Goal: Transaction & Acquisition: Purchase product/service

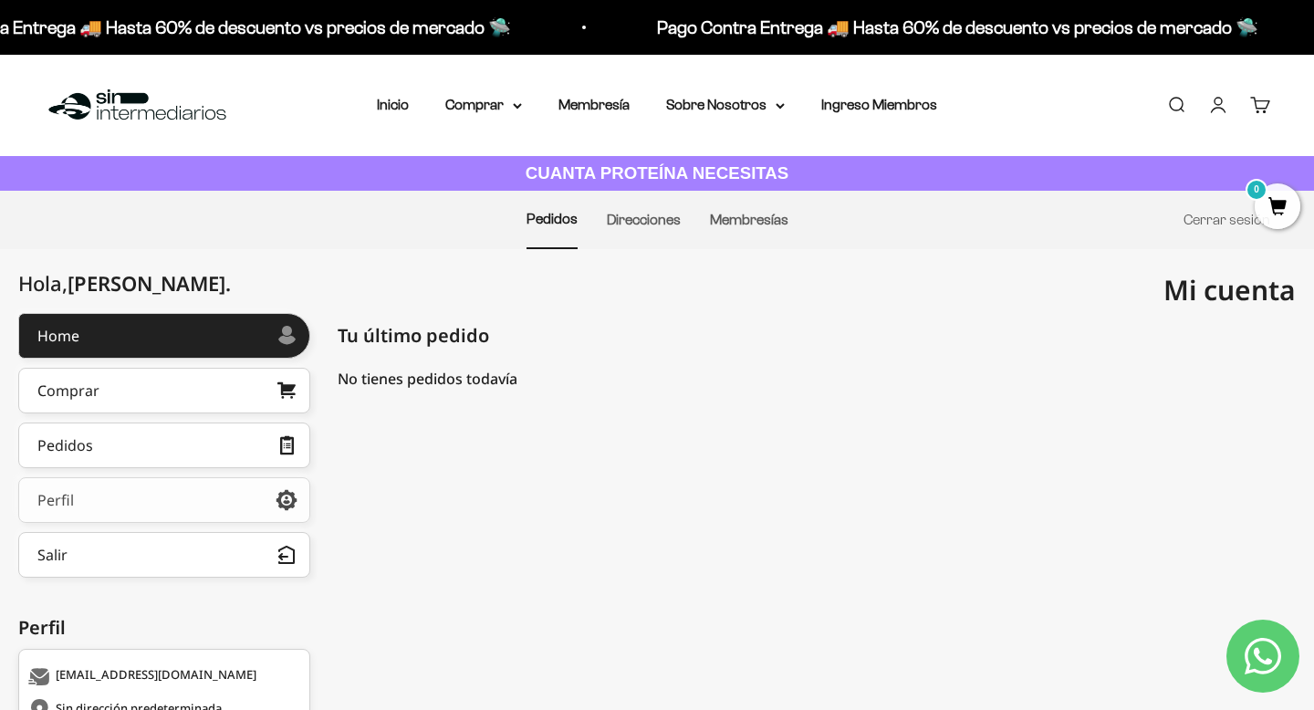
click at [215, 502] on link "Perfil" at bounding box center [164, 500] width 292 height 46
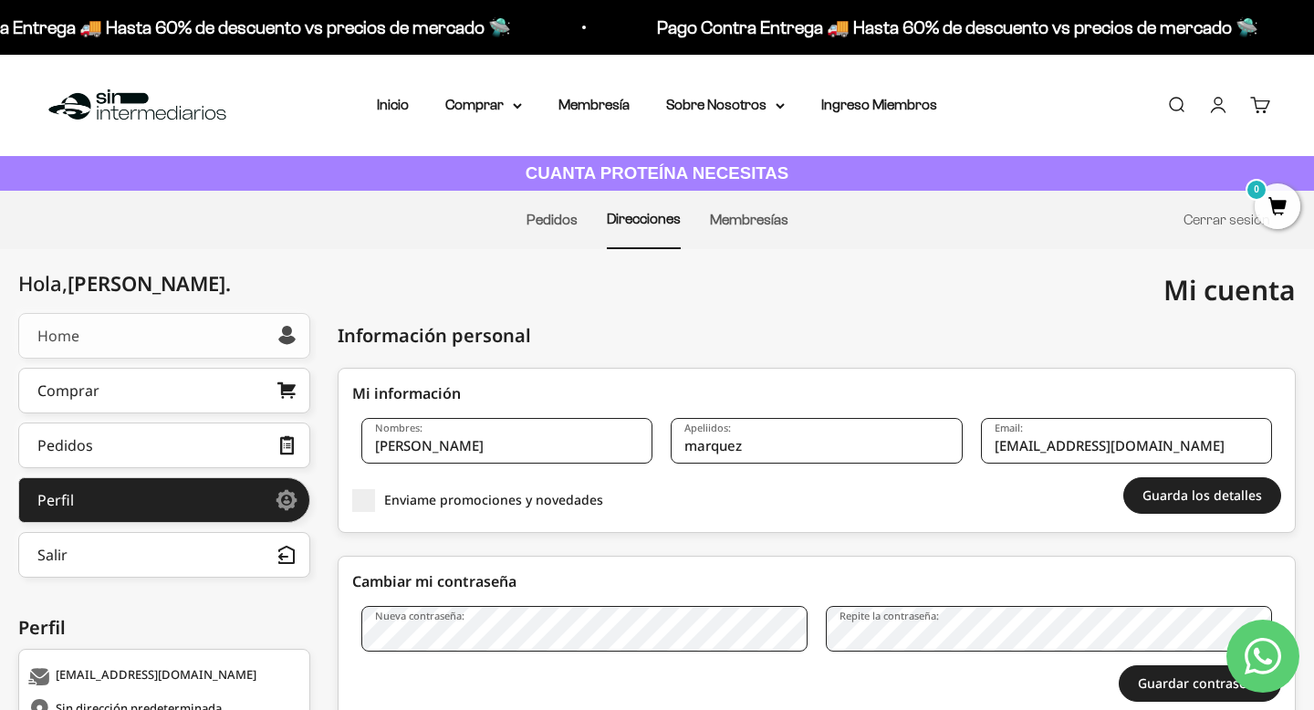
click at [252, 338] on link "Home" at bounding box center [164, 336] width 292 height 46
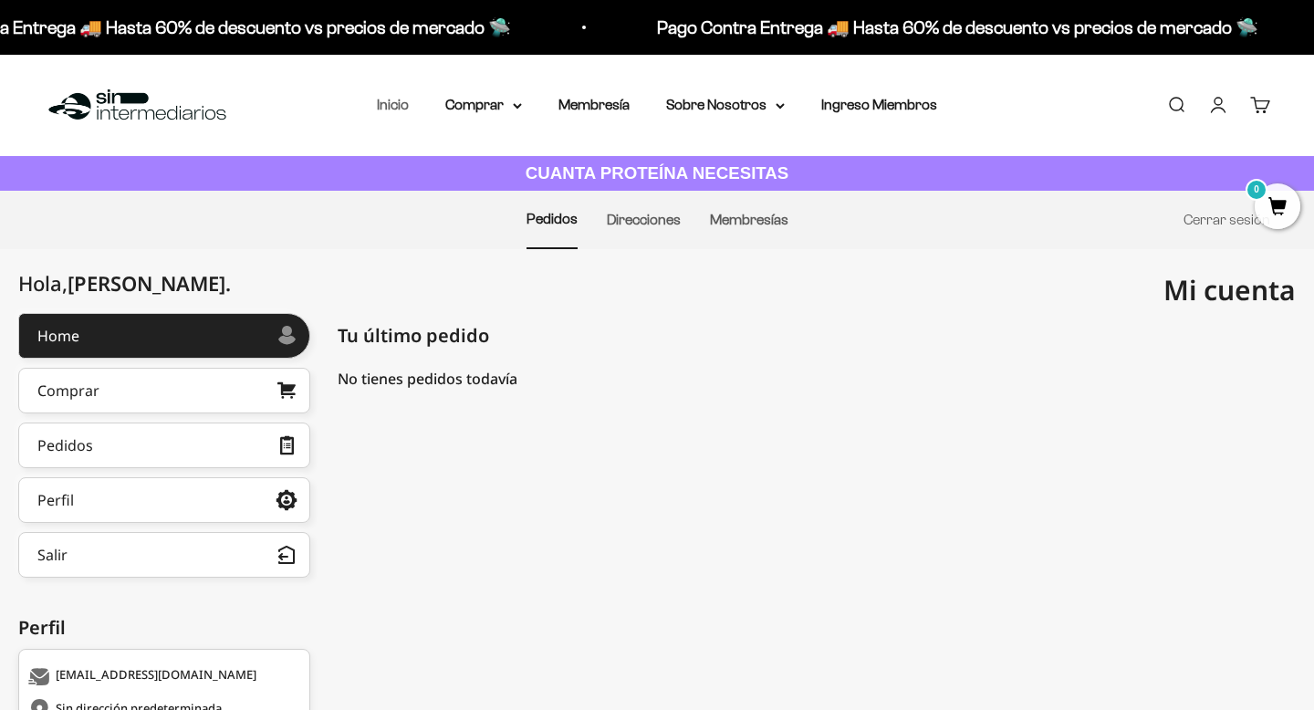
click at [404, 103] on link "Inicio" at bounding box center [393, 105] width 32 height 16
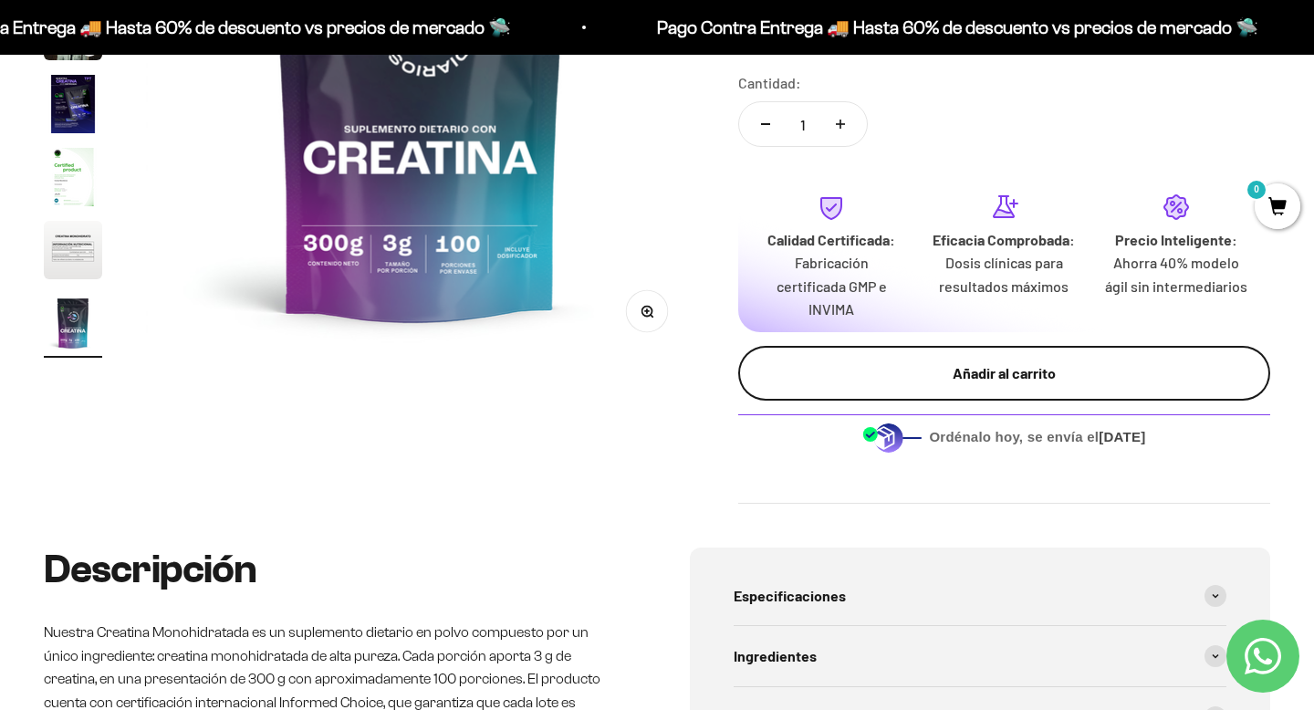
scroll to position [366, 0]
